Goal: Transaction & Acquisition: Obtain resource

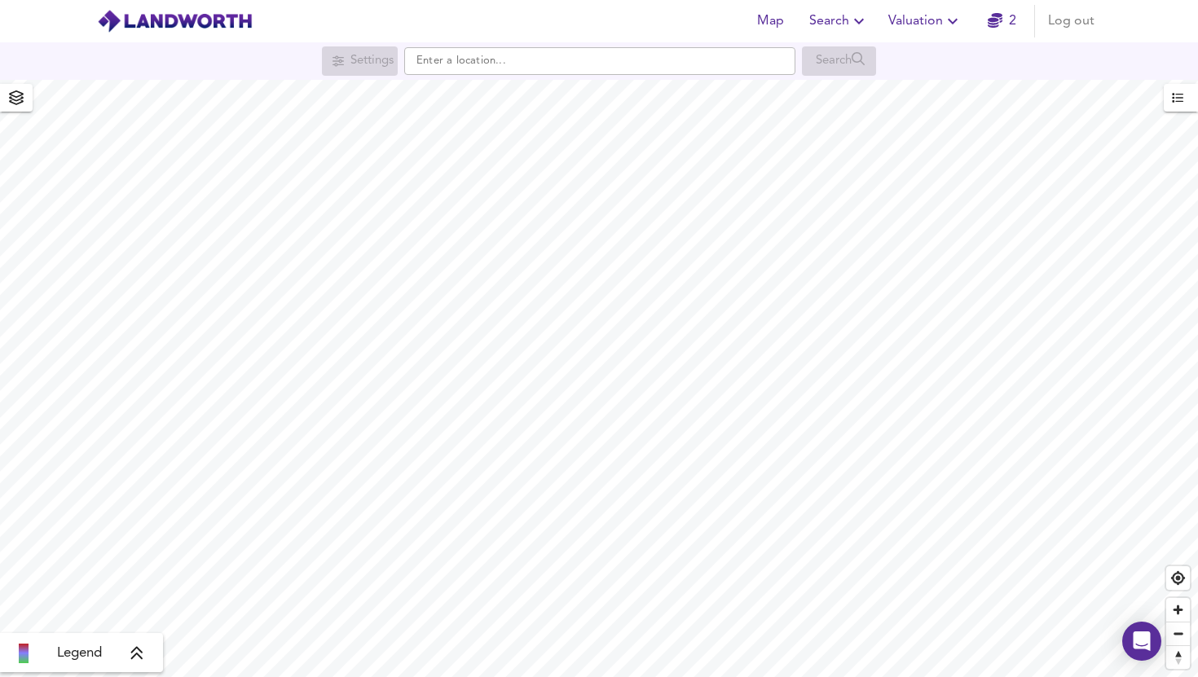
click at [1000, 26] on icon "button" at bounding box center [994, 20] width 15 height 15
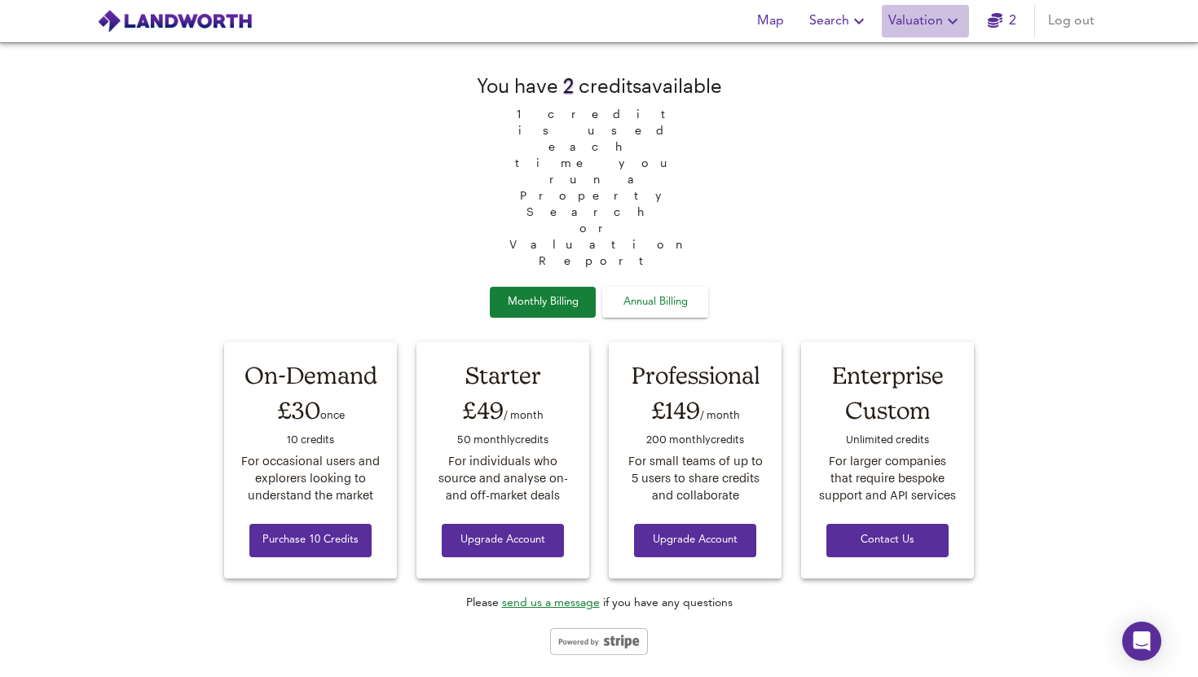
click at [933, 29] on span "Valuation" at bounding box center [925, 21] width 74 height 23
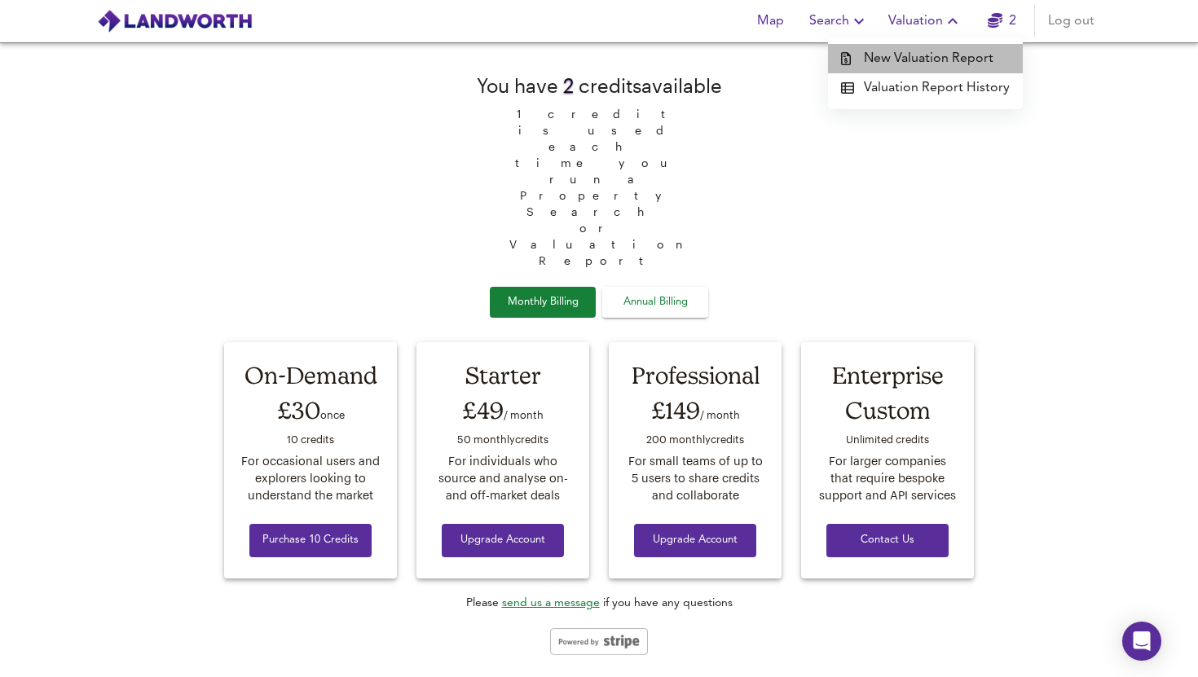
click at [930, 55] on li "New Valuation Report" at bounding box center [925, 58] width 195 height 29
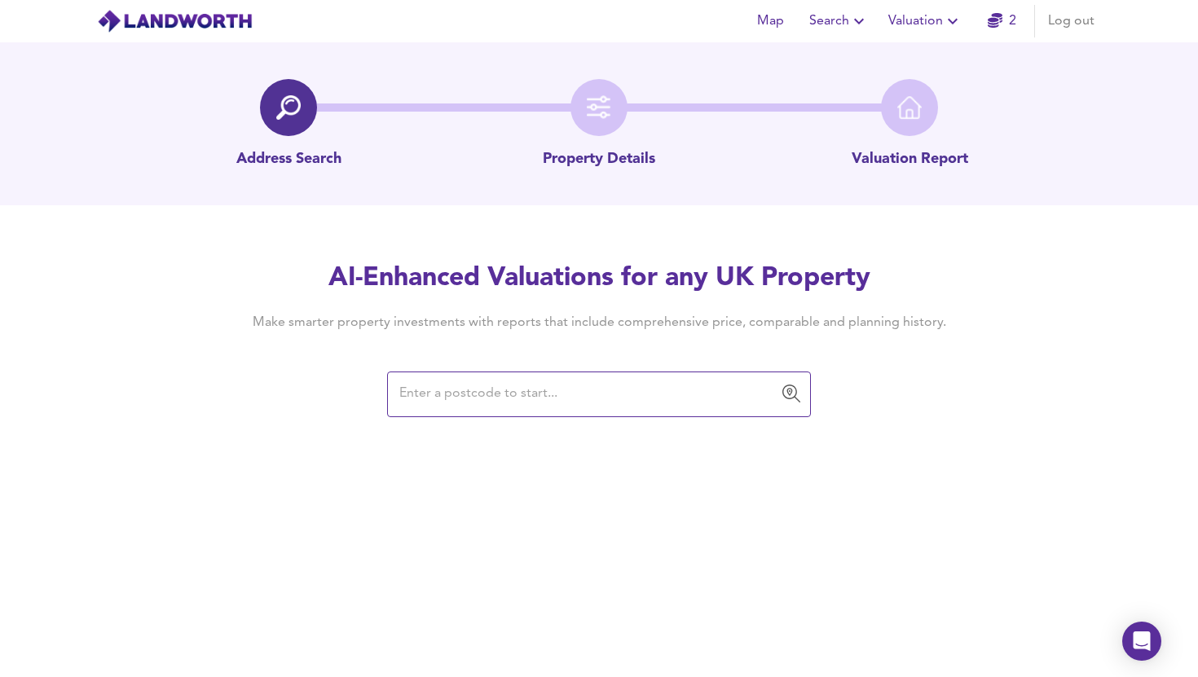
click at [489, 411] on div "​" at bounding box center [599, 394] width 424 height 46
type input "[URL][DOMAIN_NAME]"
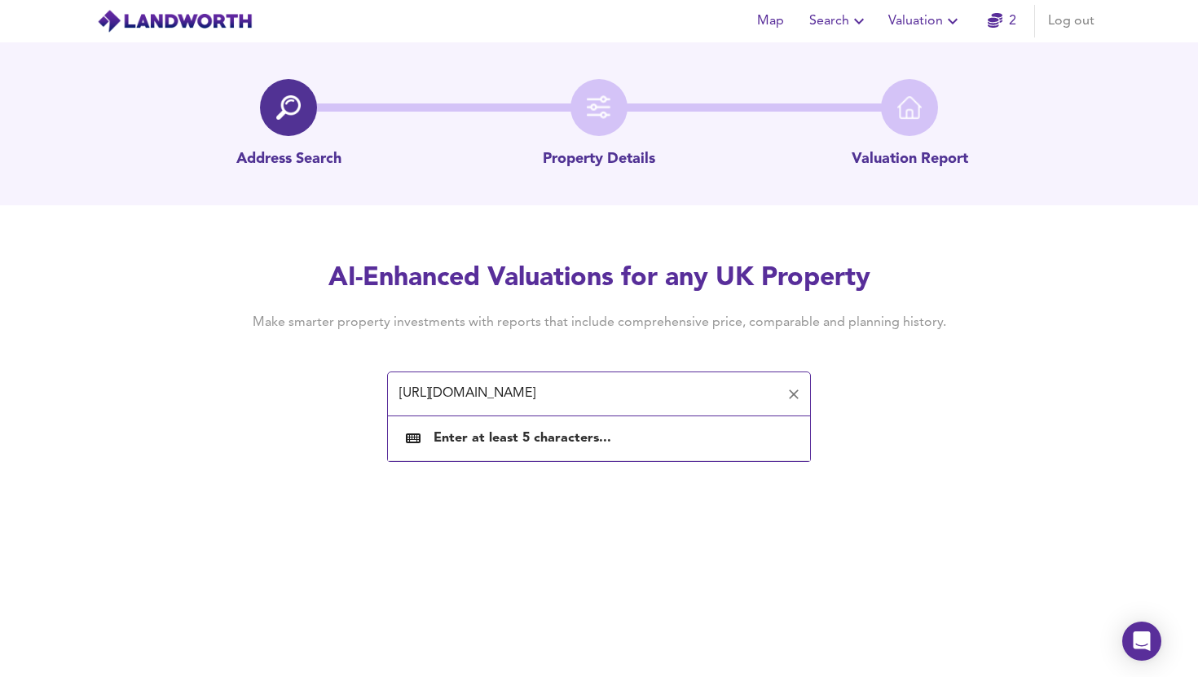
scroll to position [0, 171]
click at [623, 401] on input "[URL][DOMAIN_NAME]" at bounding box center [586, 394] width 385 height 31
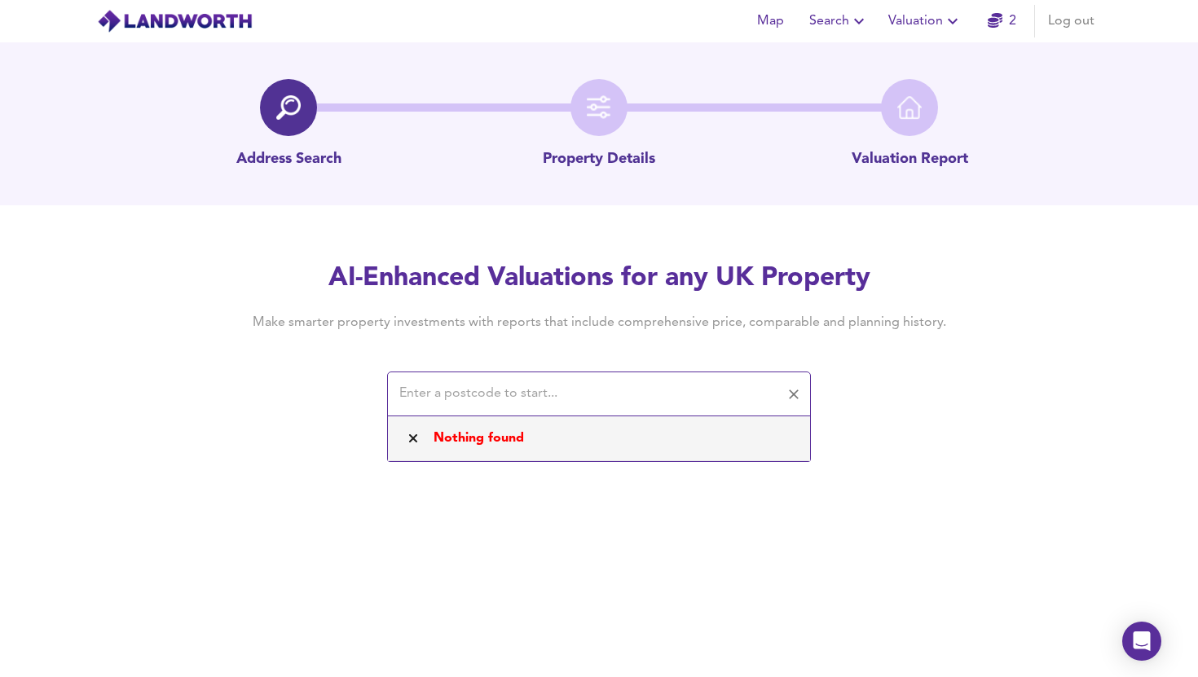
scroll to position [0, 0]
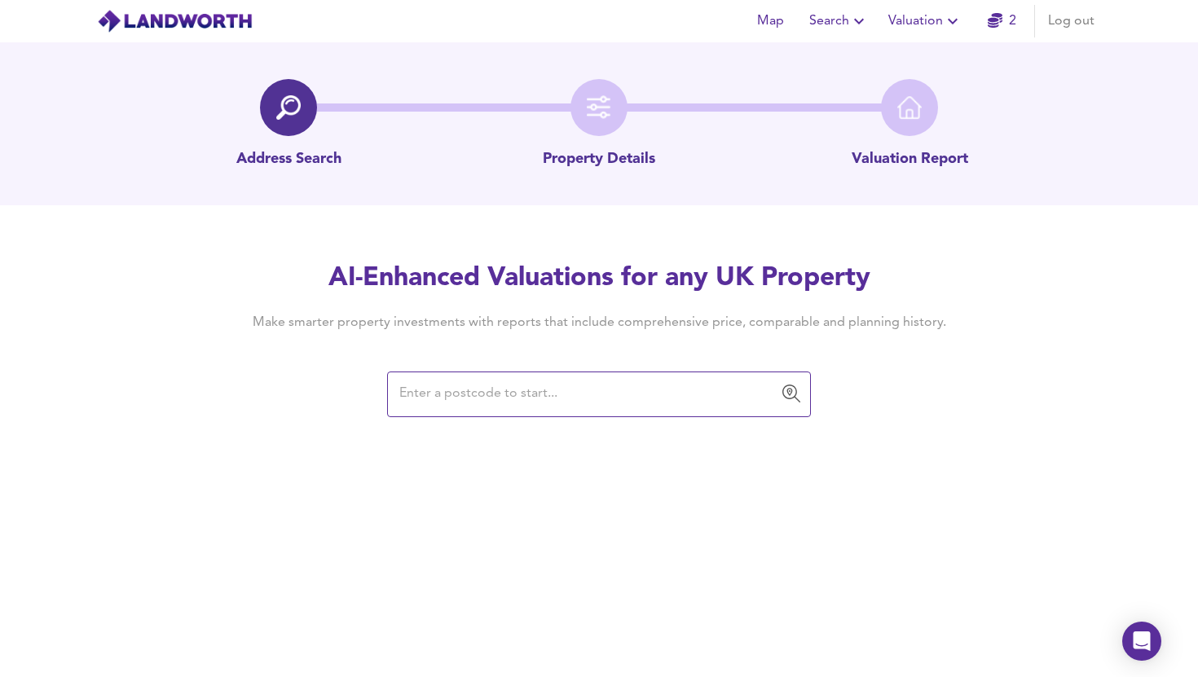
paste input "[STREET_ADDRESS]"
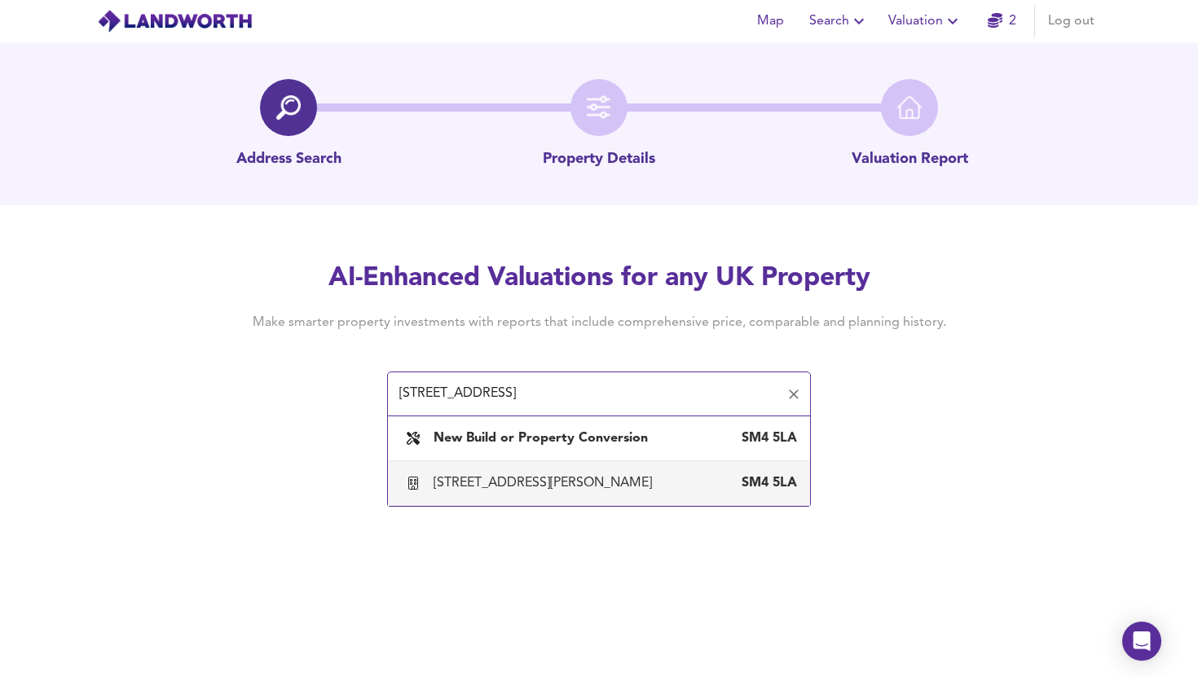
click at [551, 485] on div "[STREET_ADDRESS][PERSON_NAME]" at bounding box center [545, 483] width 225 height 18
type input "[STREET_ADDRESS][PERSON_NAME]"
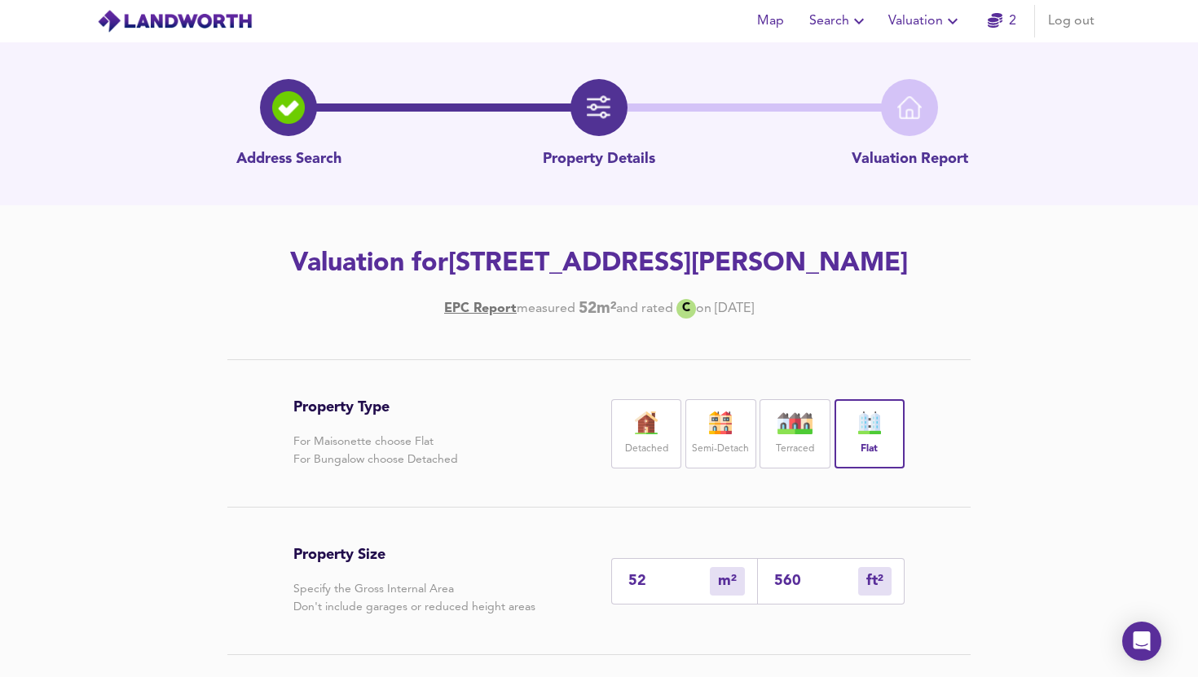
click at [657, 580] on input "52" at bounding box center [668, 581] width 81 height 17
type input "5"
type input "54"
type input "4"
type input "43"
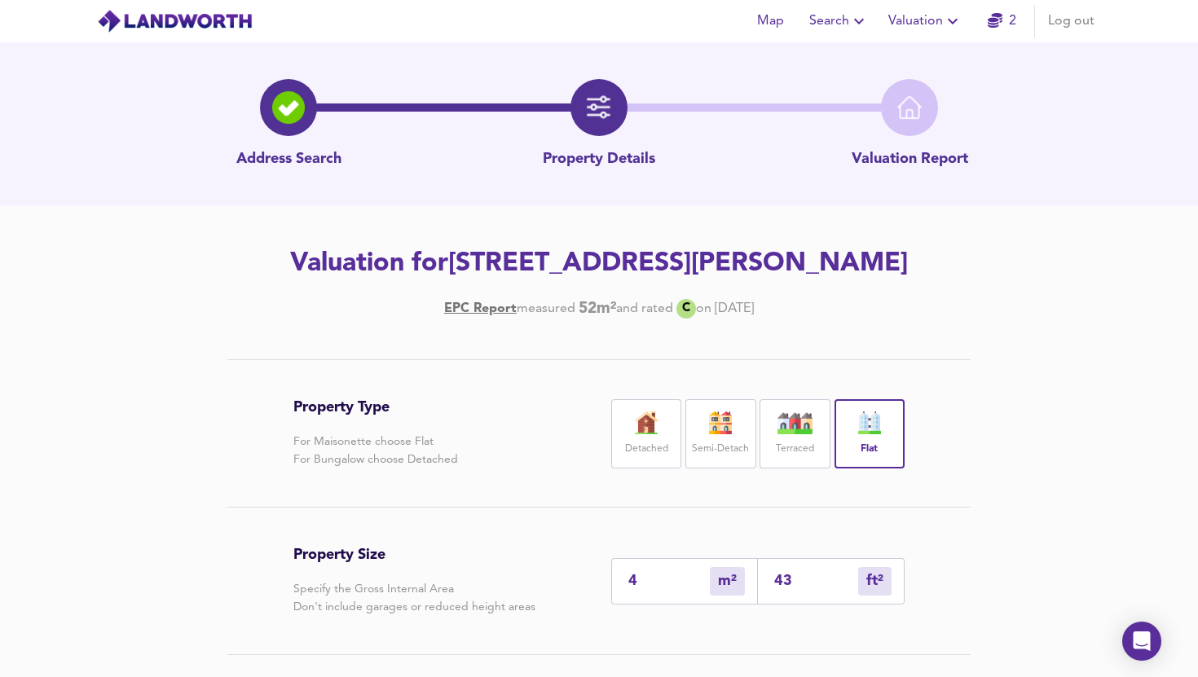
type input "49"
type input "527"
type input "49"
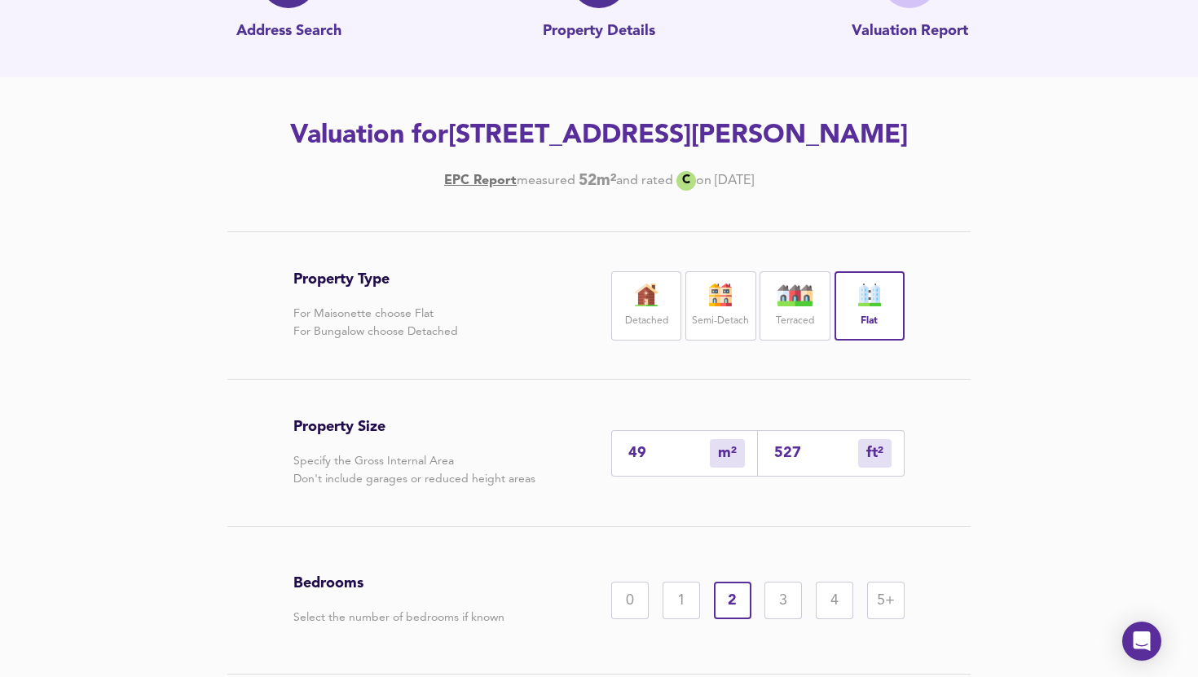
scroll to position [257, 0]
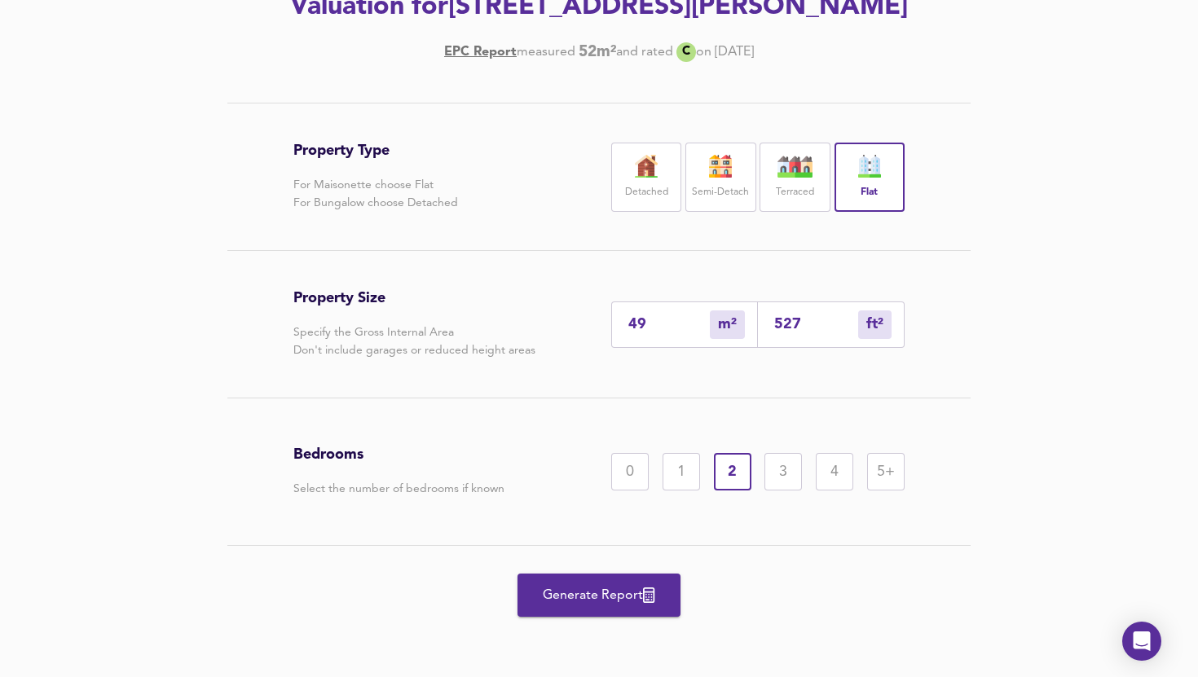
click at [567, 589] on span "Generate Report" at bounding box center [599, 595] width 130 height 23
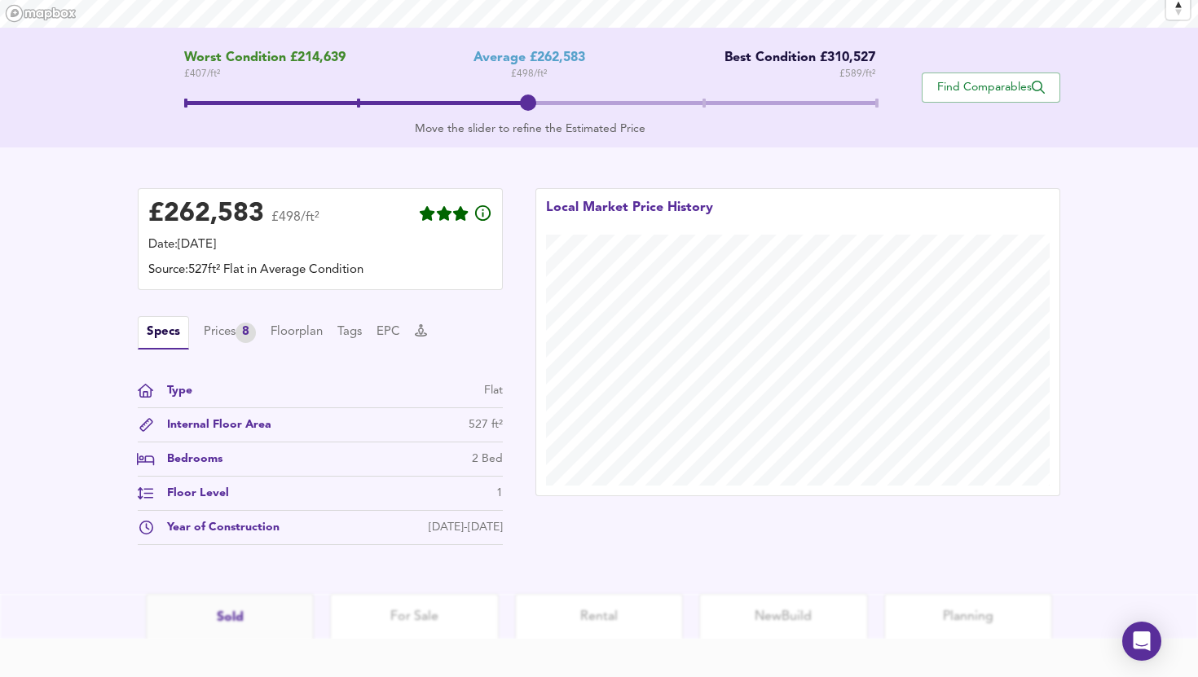
scroll to position [402, 0]
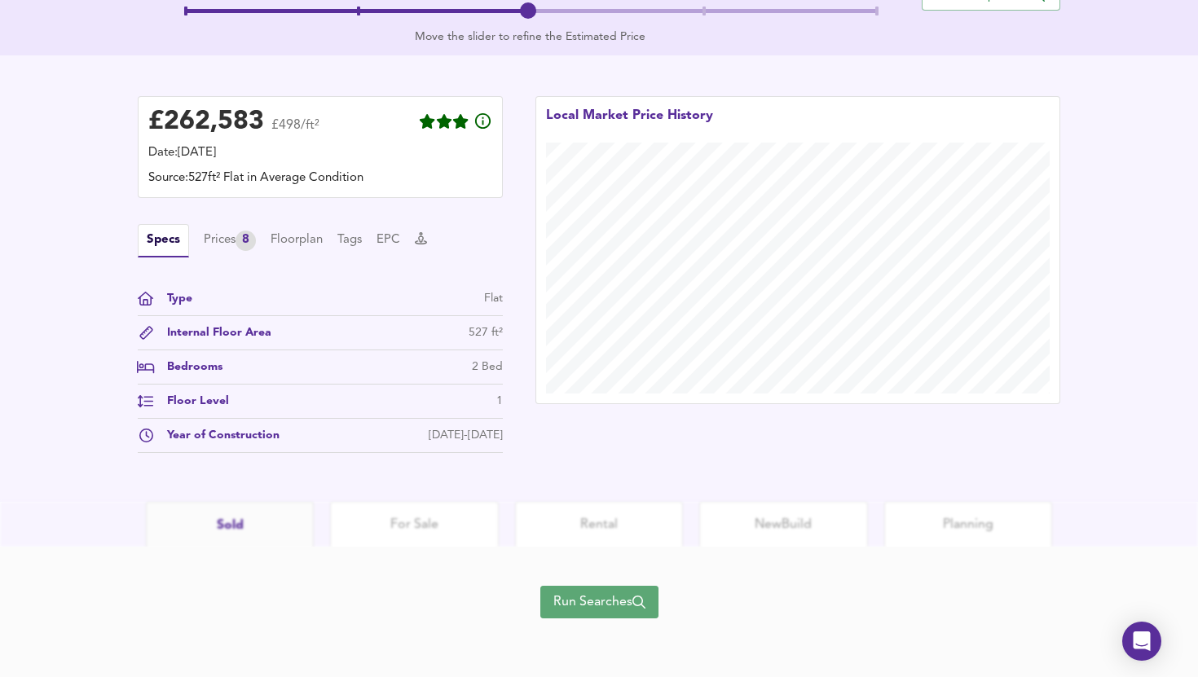
click at [609, 589] on button "Run Searches" at bounding box center [599, 602] width 118 height 33
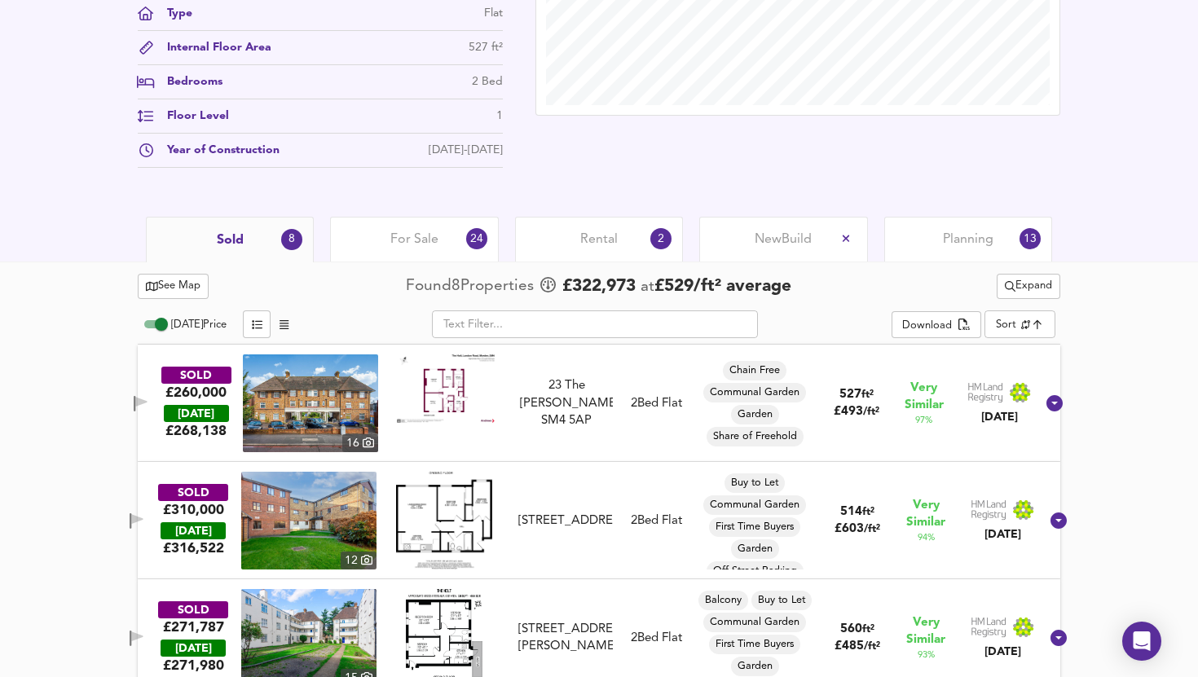
scroll to position [633, 0]
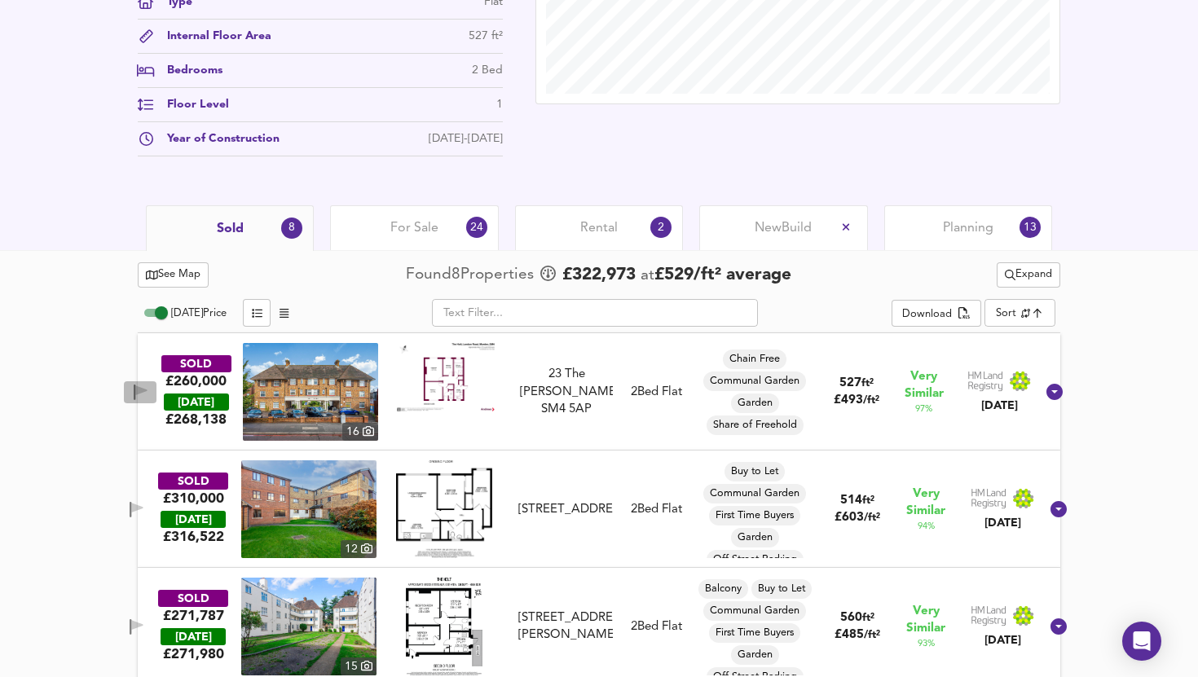
click at [147, 394] on icon "button" at bounding box center [141, 392] width 14 height 15
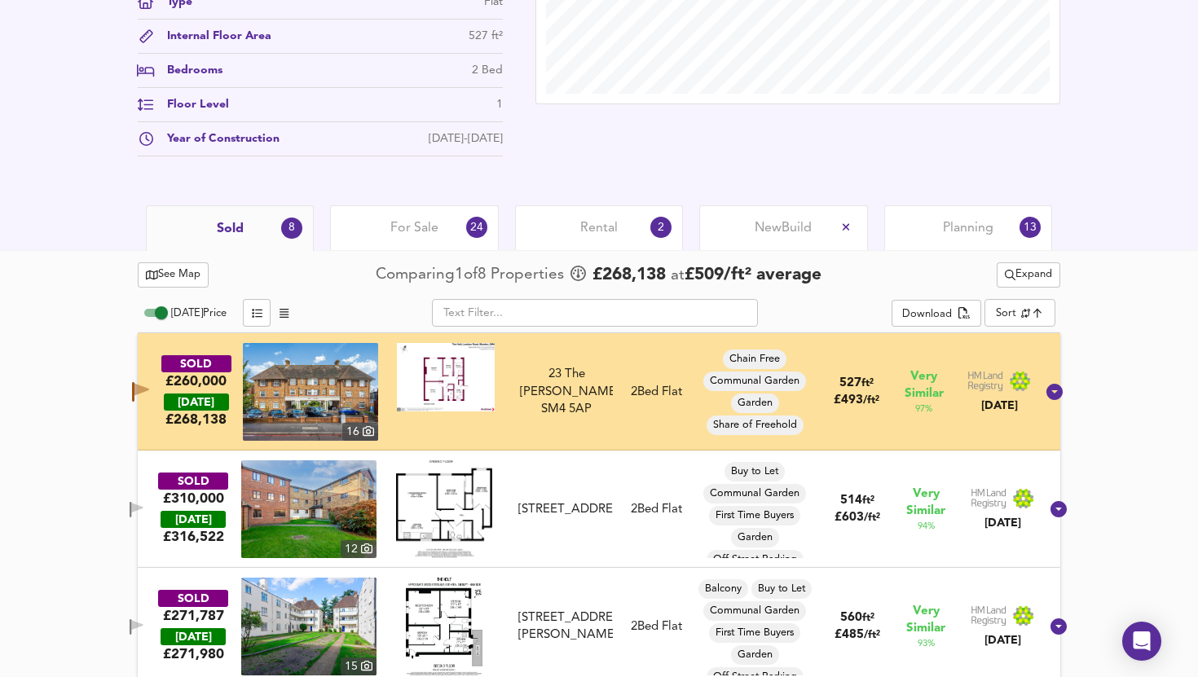
click at [191, 279] on span "See Map" at bounding box center [173, 275] width 55 height 19
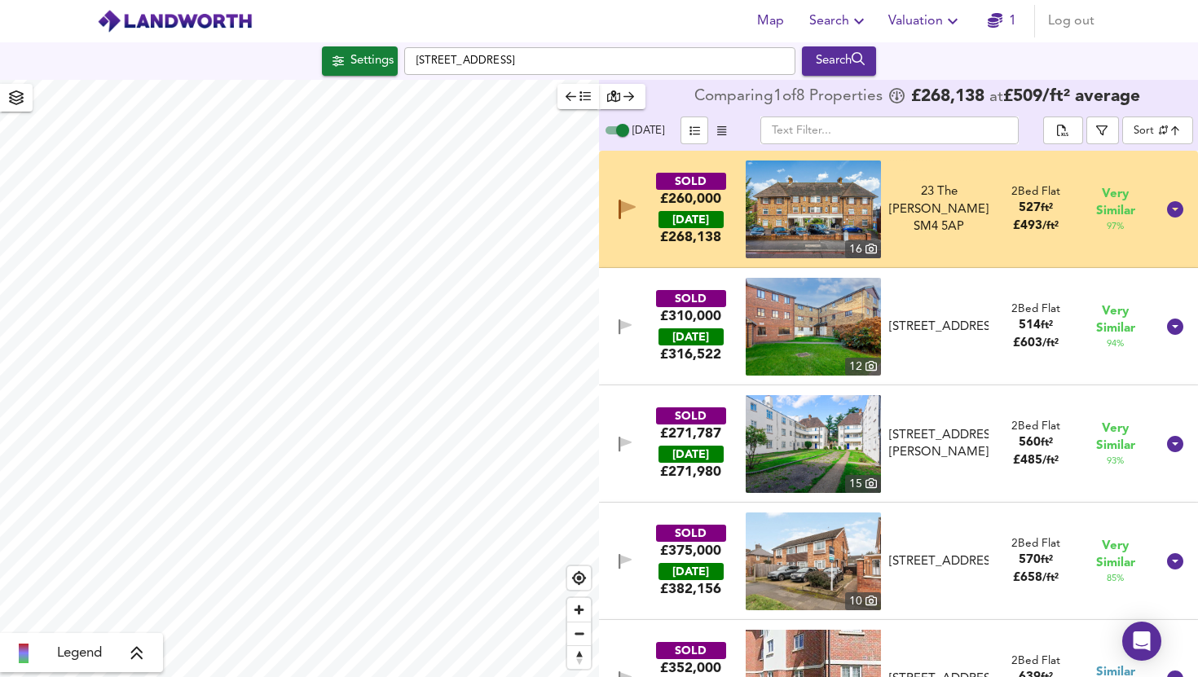
checkbox input "false"
checkbox input "true"
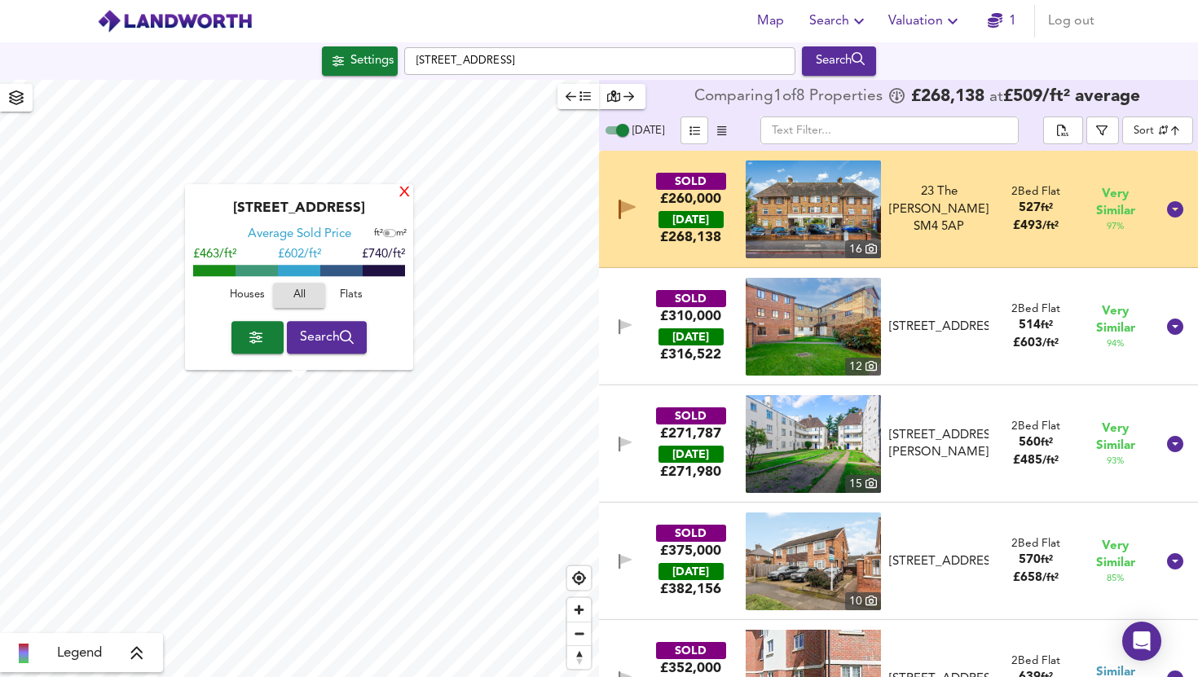
click at [401, 196] on div "X" at bounding box center [405, 193] width 14 height 15
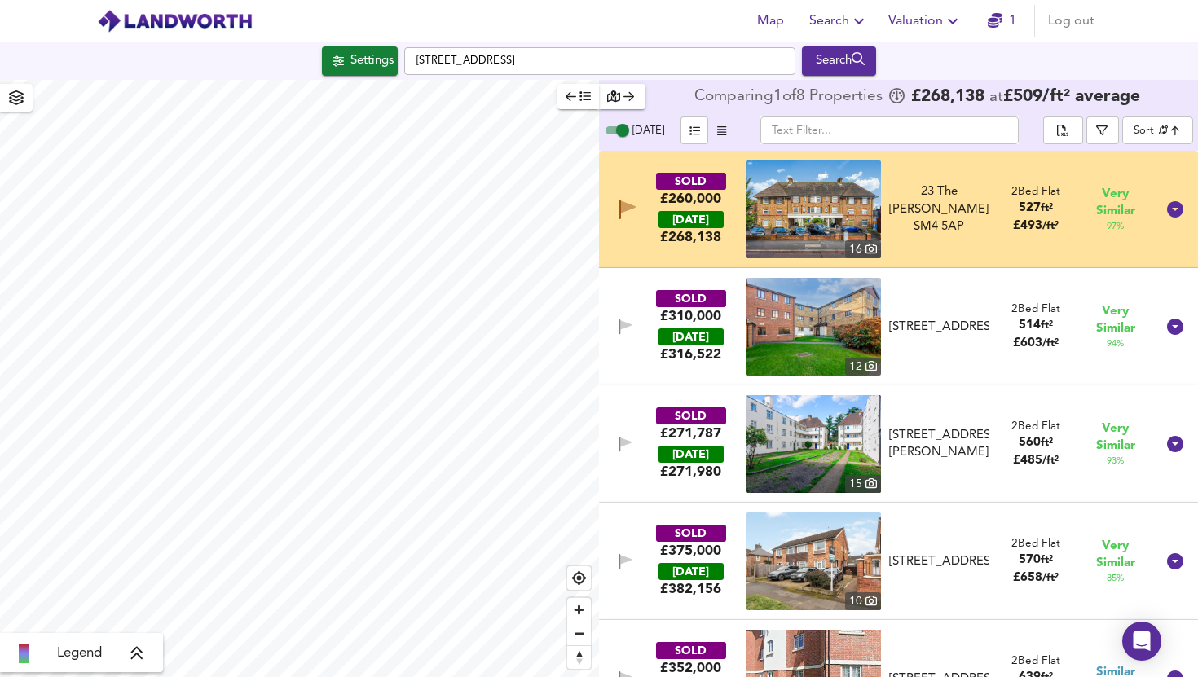
click at [633, 243] on div "SOLD £260,000 [DATE] £ 268,138 16 23 The [PERSON_NAME], SM4 5AP 23 The [PERSON_…" at bounding box center [878, 209] width 553 height 98
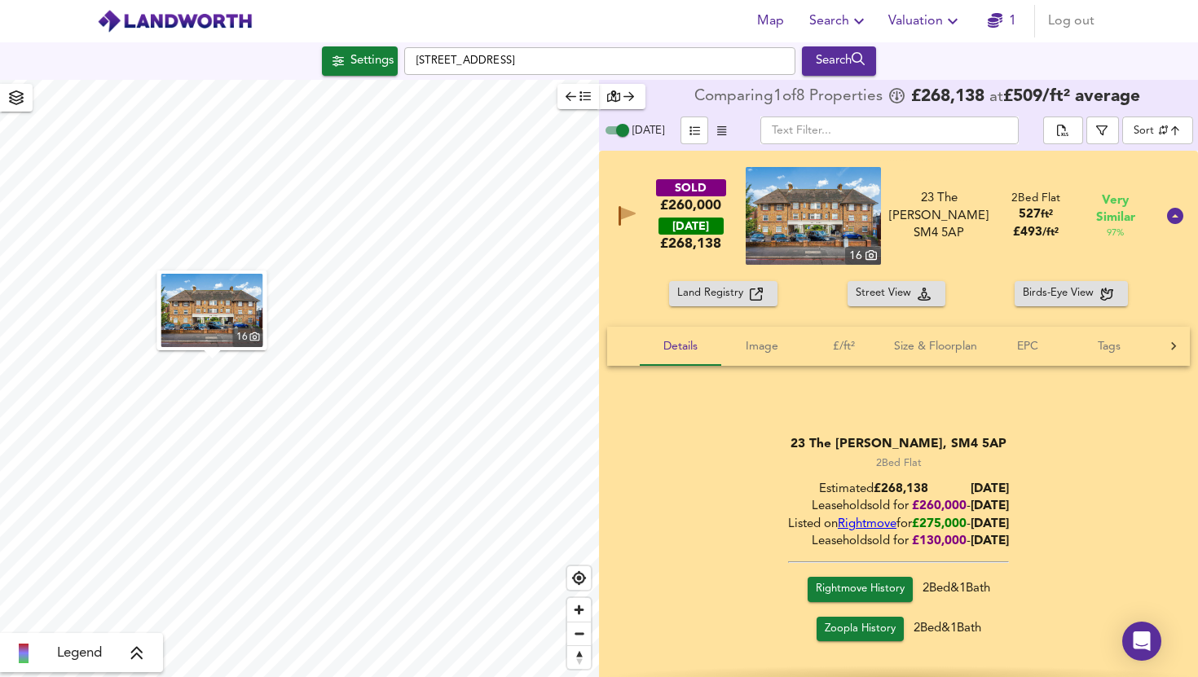
click at [635, 252] on div "SOLD £260,000 [DATE] £ 268,138 16 23 The [PERSON_NAME], SM4 5AP 23 The [PERSON_…" at bounding box center [878, 216] width 553 height 98
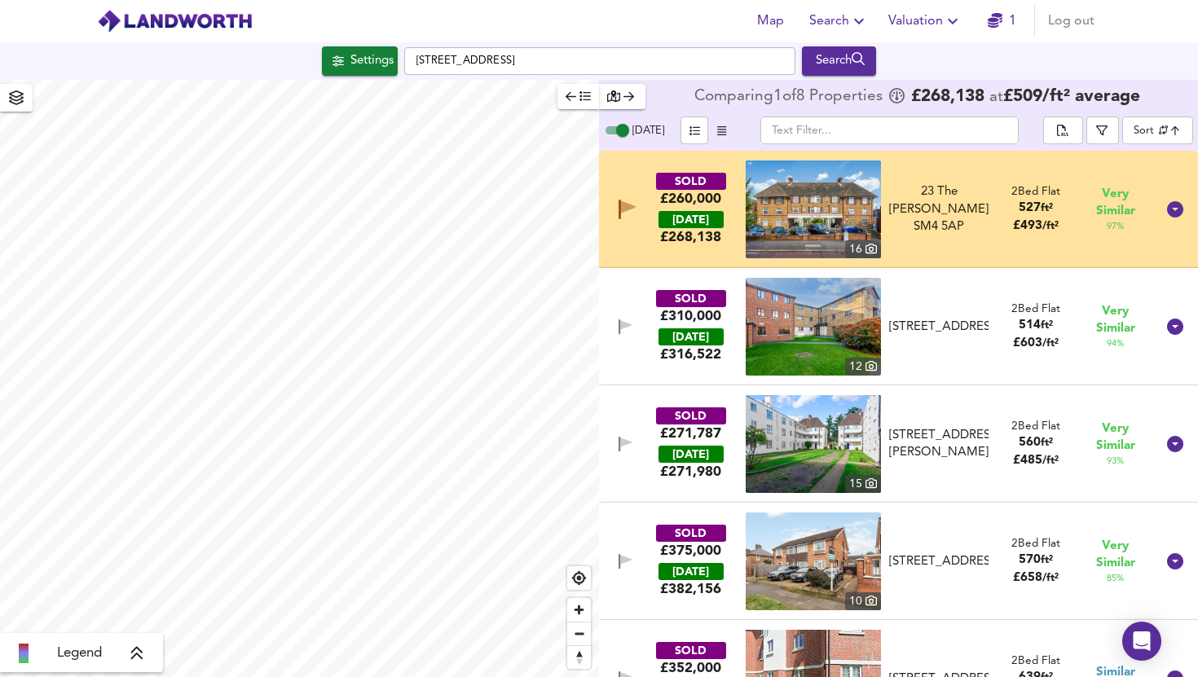
click at [143, 658] on icon at bounding box center [137, 653] width 15 height 16
click at [635, 296] on div "SOLD £310,000 [DATE] £ 316,522 12 [STREET_ADDRESS] [STREET_ADDRESS] 2 Bed Flat …" at bounding box center [878, 327] width 553 height 98
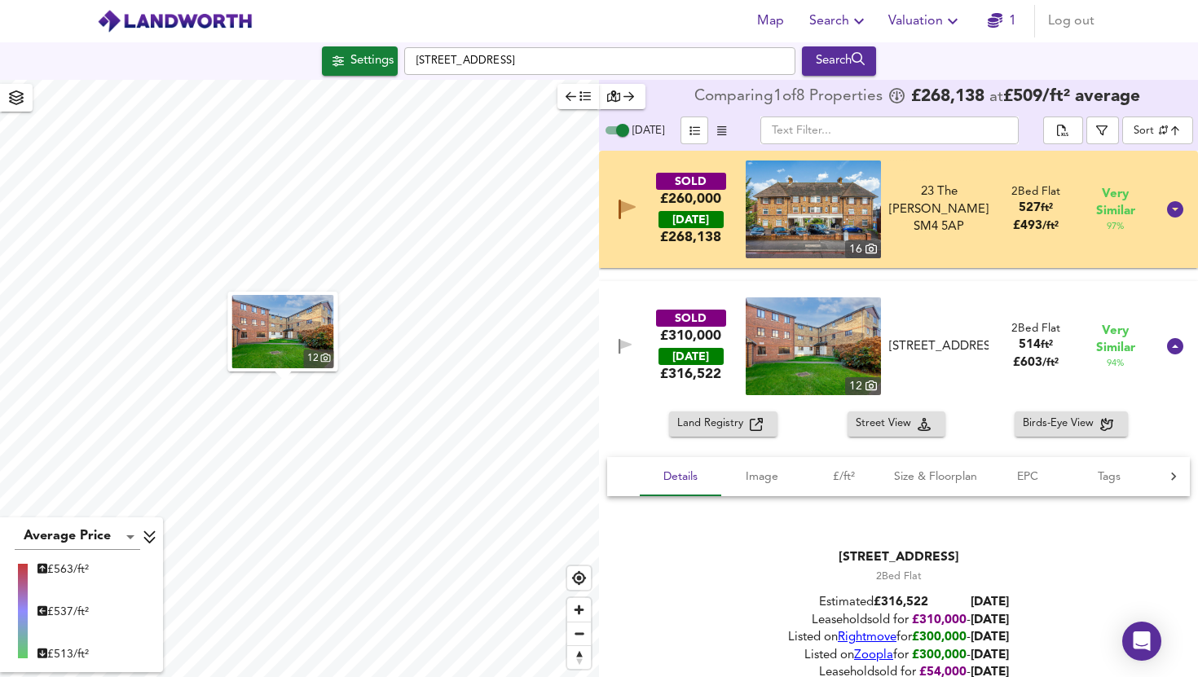
click at [828, 167] on img at bounding box center [812, 209] width 135 height 98
click at [776, 218] on img at bounding box center [812, 209] width 135 height 98
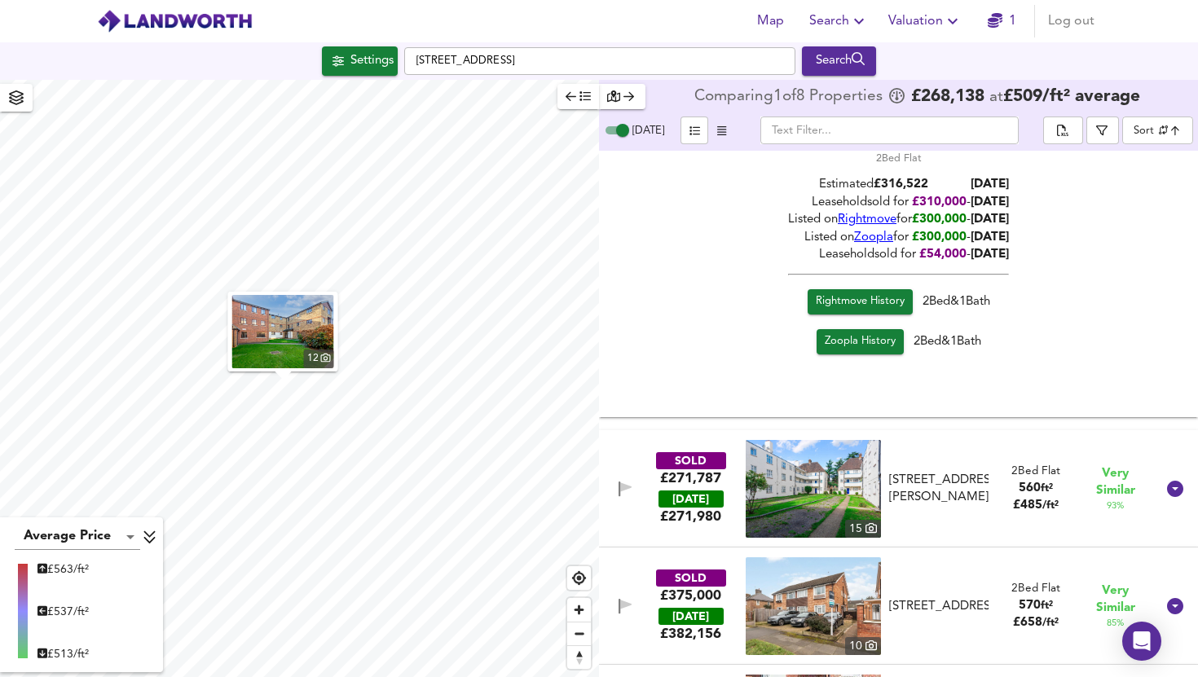
scroll to position [510, 0]
